Goal: Task Accomplishment & Management: Manage account settings

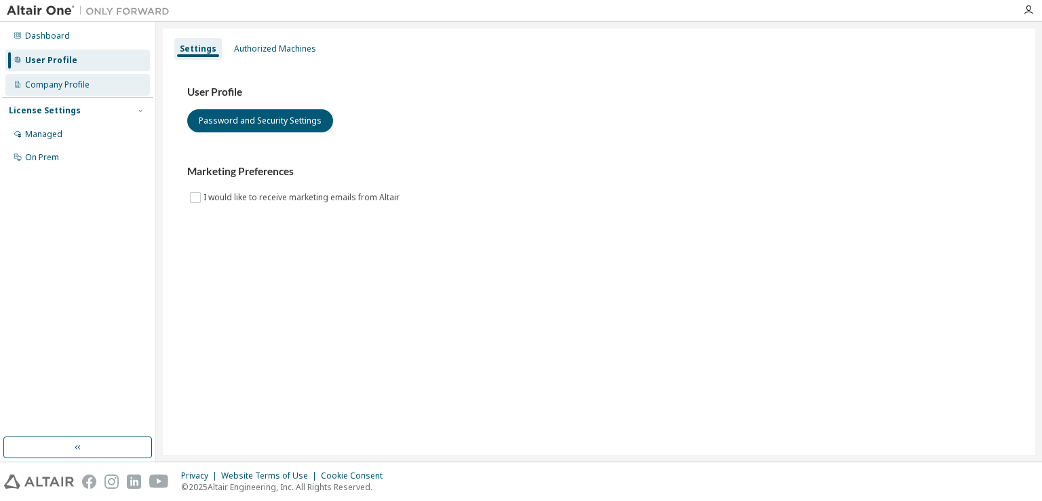
click at [89, 82] on div "Company Profile" at bounding box center [77, 85] width 144 height 22
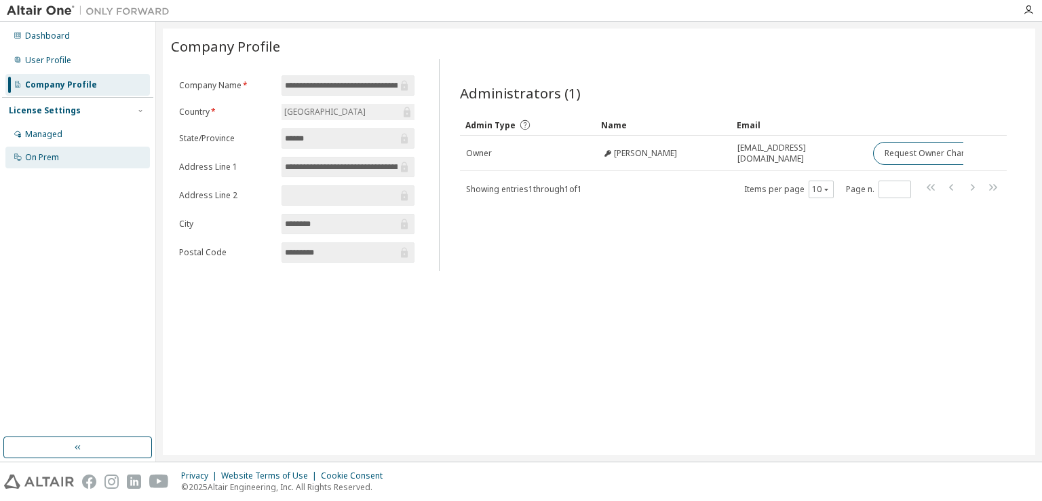
click at [60, 156] on div "On Prem" at bounding box center [77, 158] width 144 height 22
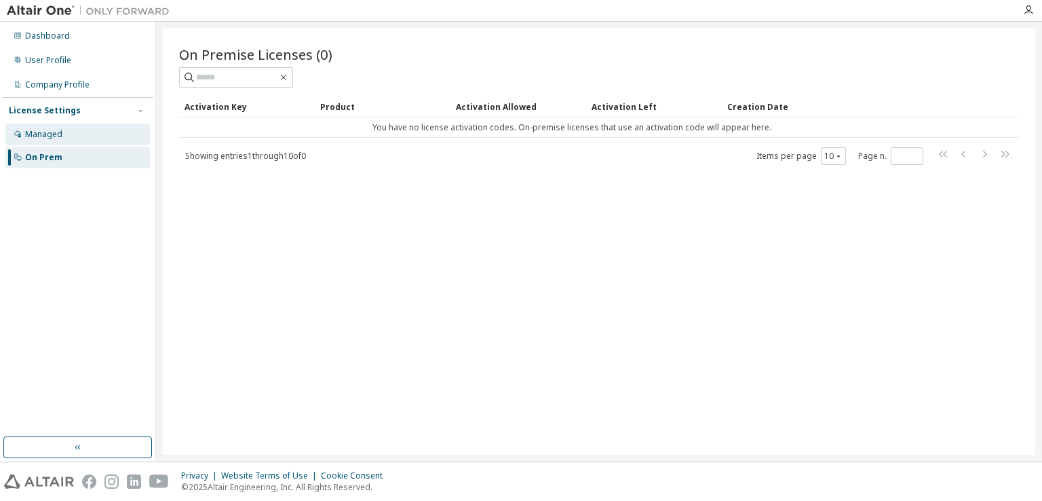
click at [58, 133] on div "Managed" at bounding box center [43, 134] width 37 height 11
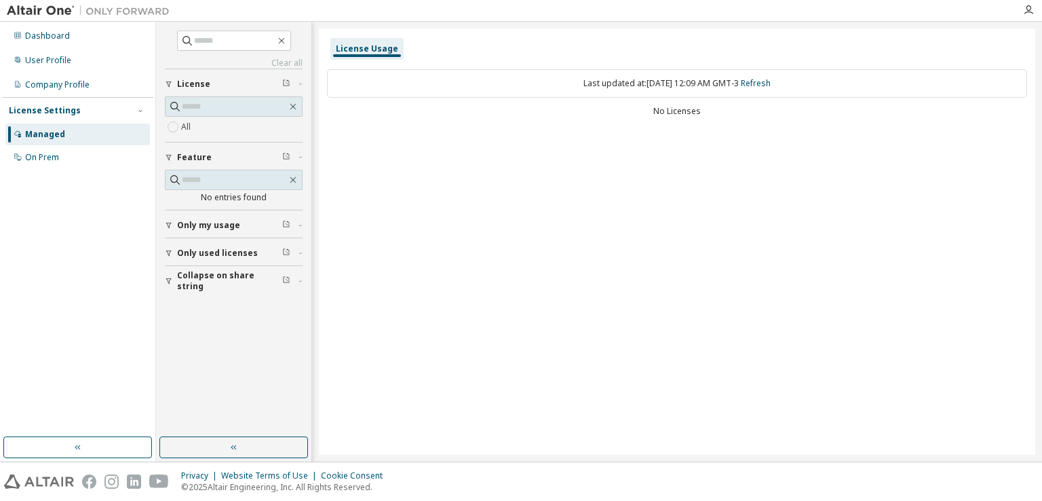
click at [220, 222] on span "Only my usage" at bounding box center [208, 225] width 63 height 11
click at [208, 226] on span "Only my usage" at bounding box center [208, 225] width 63 height 11
click at [79, 112] on div "License Settings" at bounding box center [78, 110] width 138 height 12
click at [885, 223] on div "License Usage Last updated at: Sun 2025-10-12 12:09 AM GMT-3 Refresh No Licenses" at bounding box center [677, 241] width 716 height 426
